Goal: Transaction & Acquisition: Register for event/course

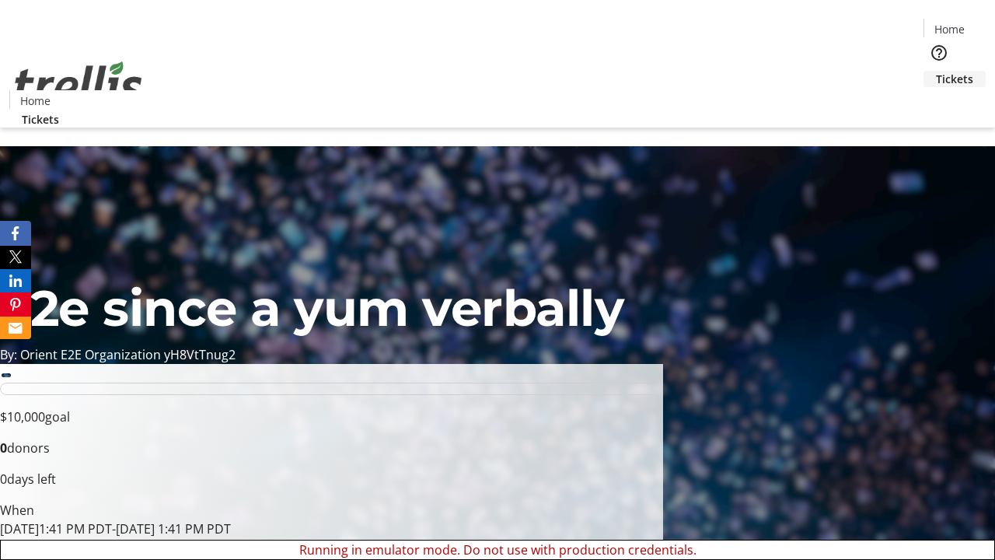
click at [936, 71] on span "Tickets" at bounding box center [954, 79] width 37 height 16
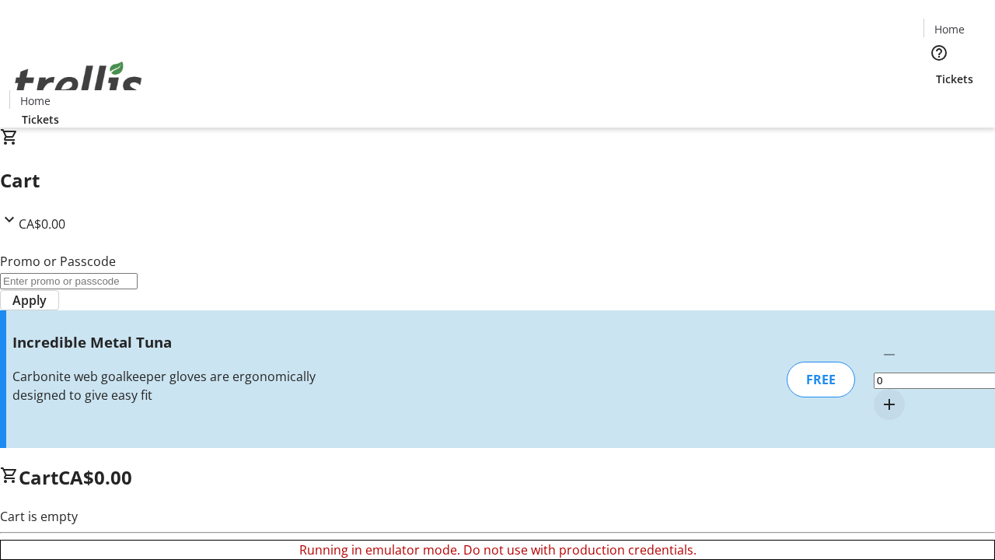
click at [880, 395] on mat-icon "Increment by one" at bounding box center [889, 404] width 19 height 19
type input "1"
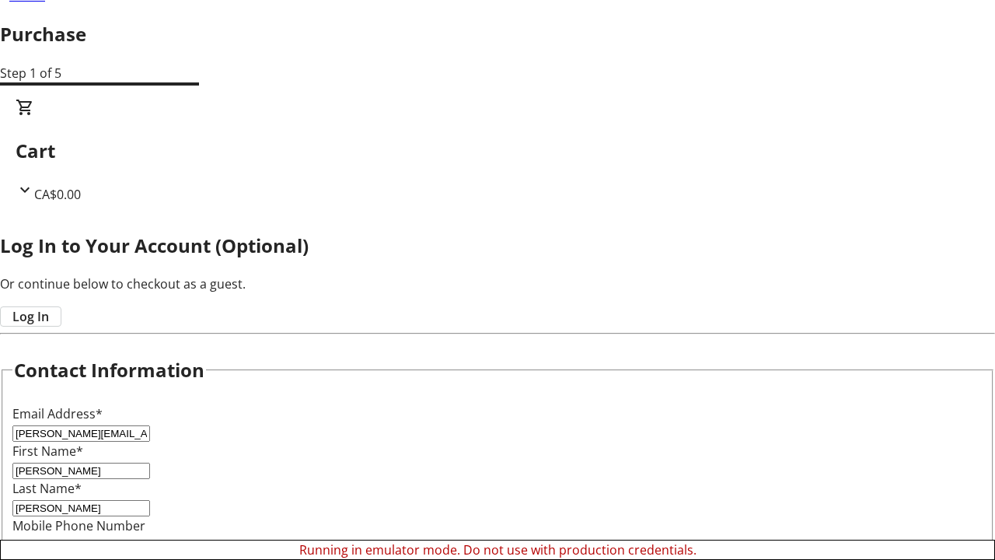
scroll to position [155, 0]
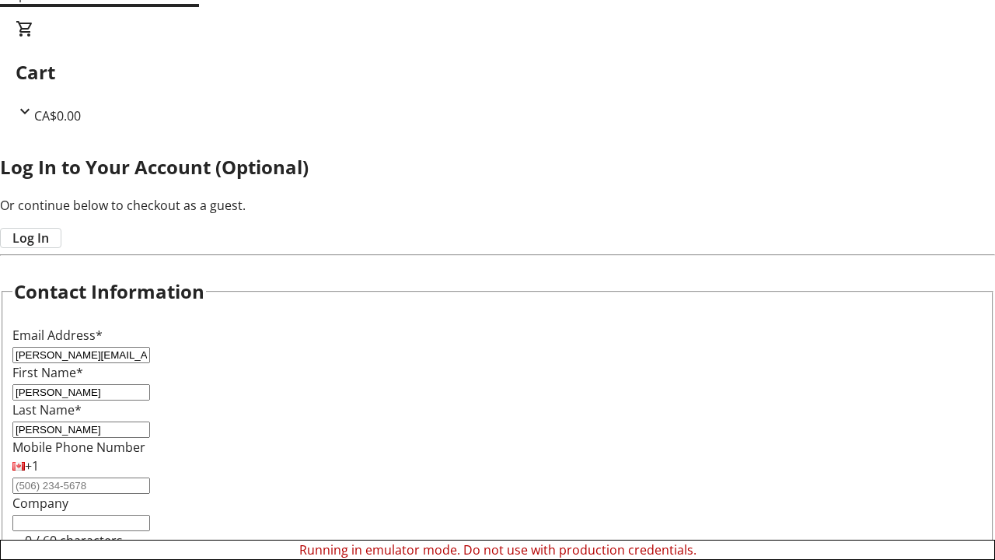
type input "[PERSON_NAME]"
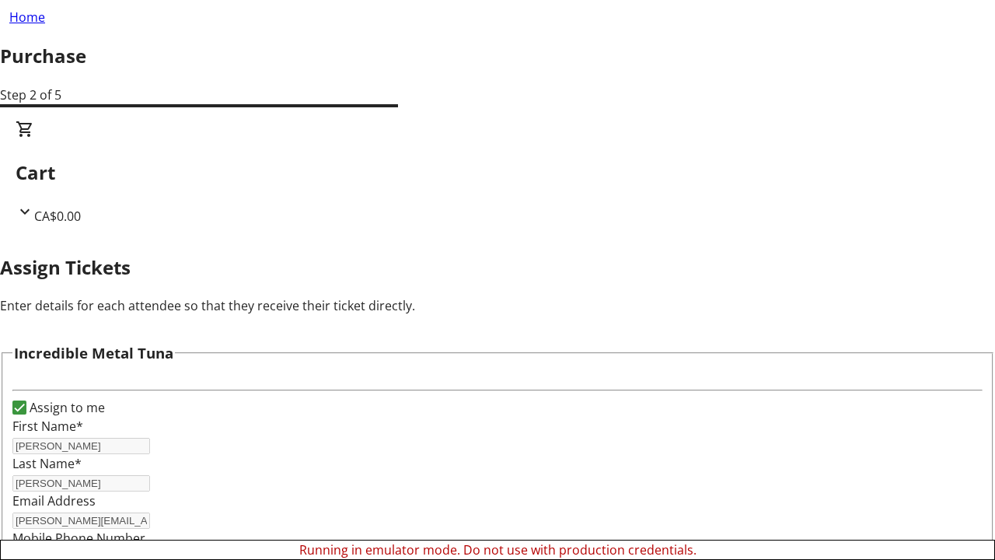
scroll to position [94, 0]
